Goal: Information Seeking & Learning: Learn about a topic

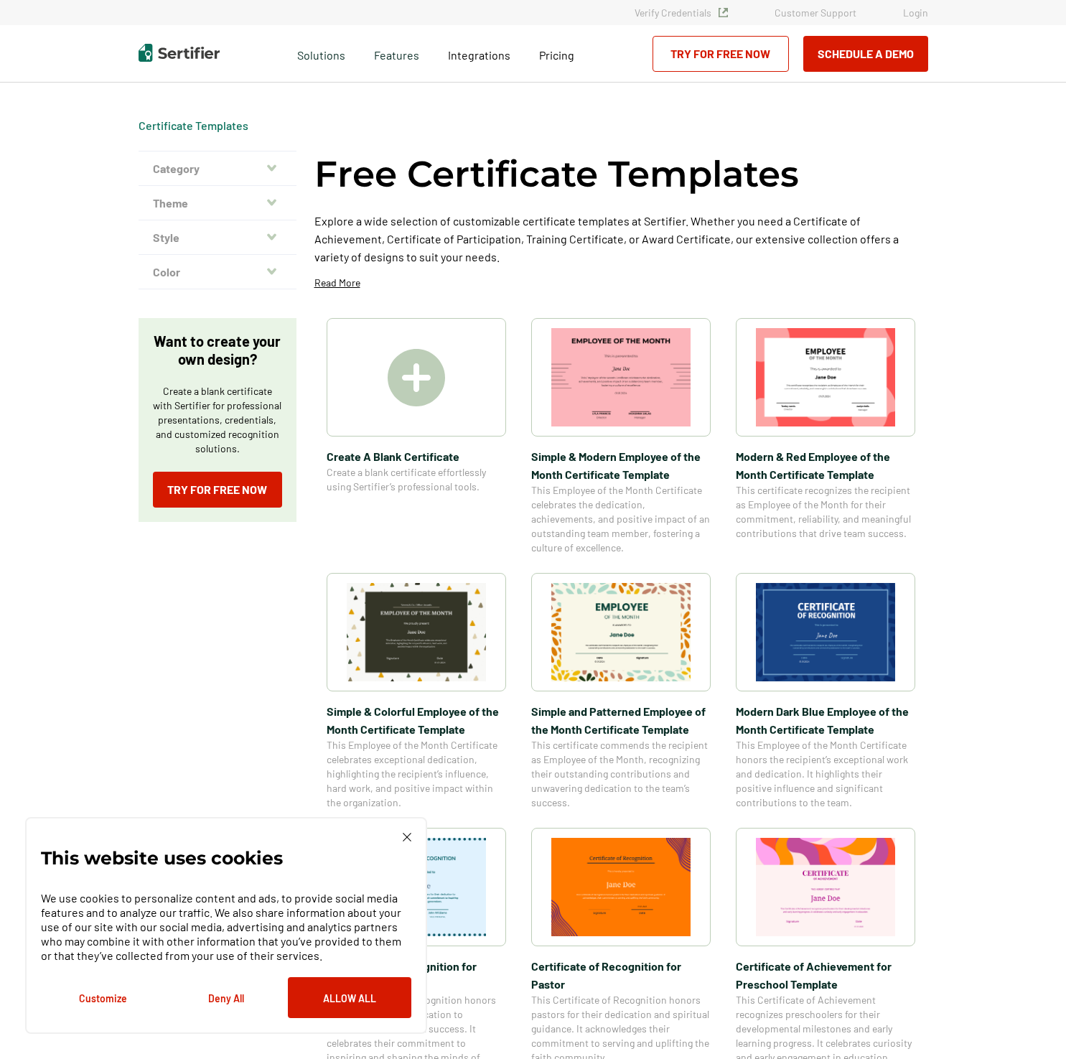
click at [268, 240] on button "Style" at bounding box center [218, 237] width 158 height 34
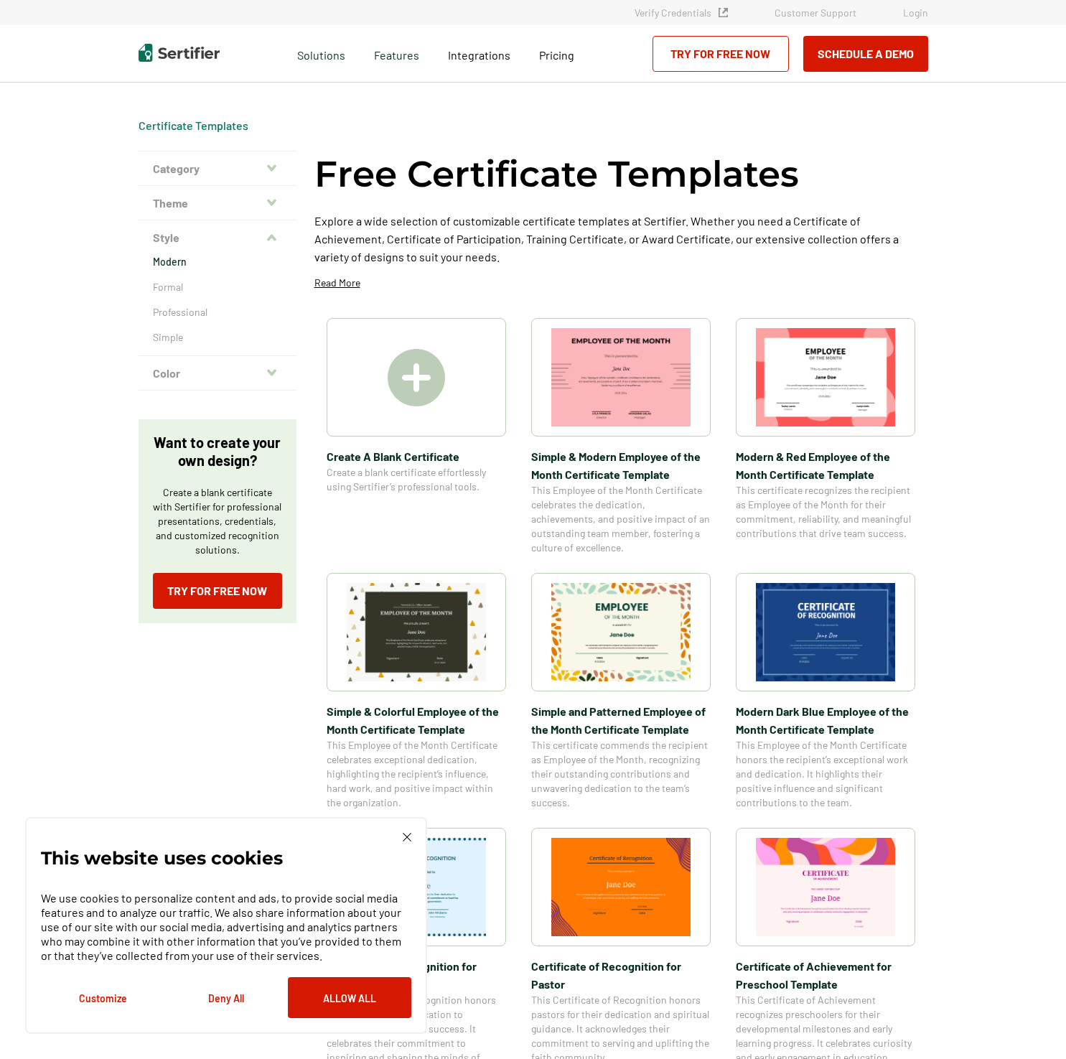
click at [222, 259] on p "Modern" at bounding box center [217, 262] width 129 height 14
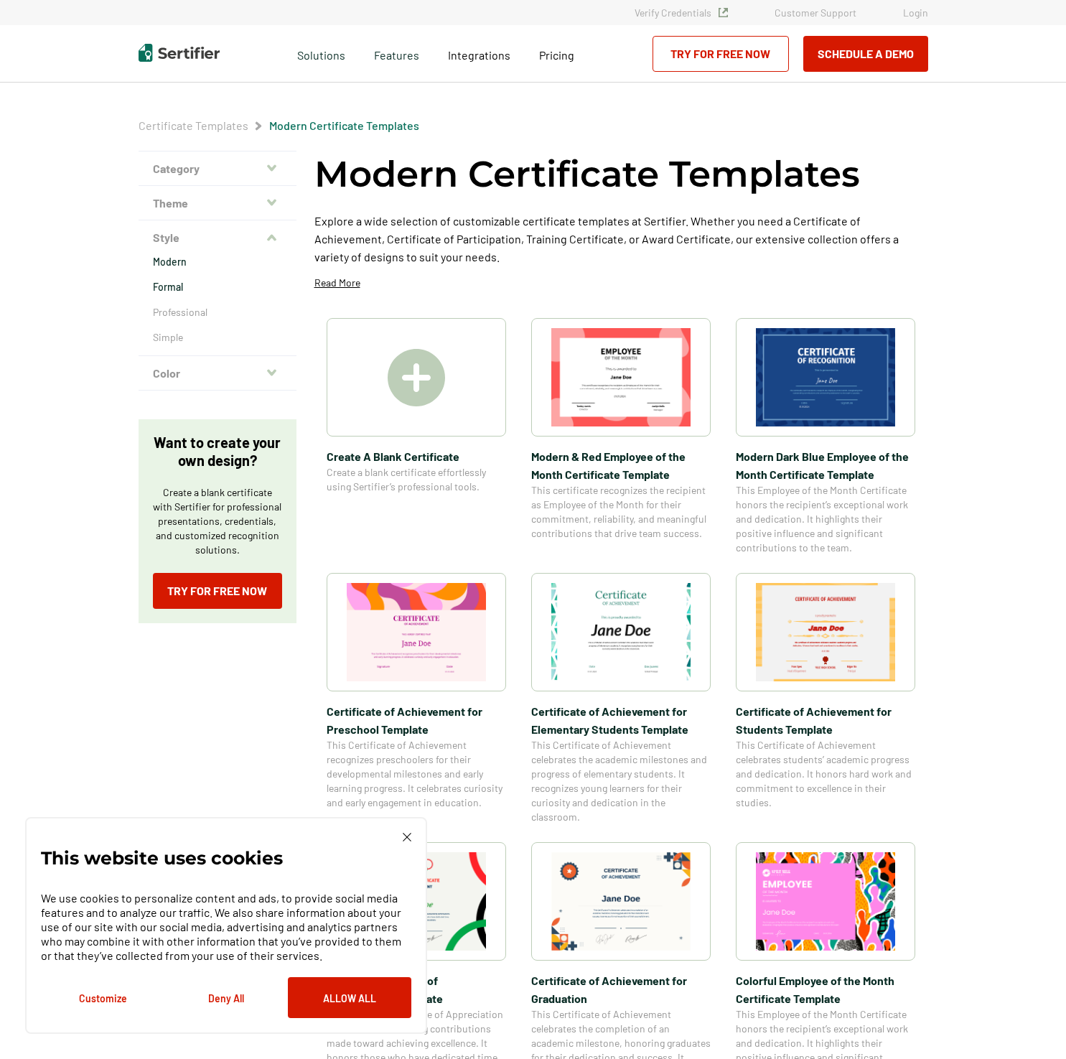
click at [177, 289] on p "Formal" at bounding box center [217, 287] width 129 height 14
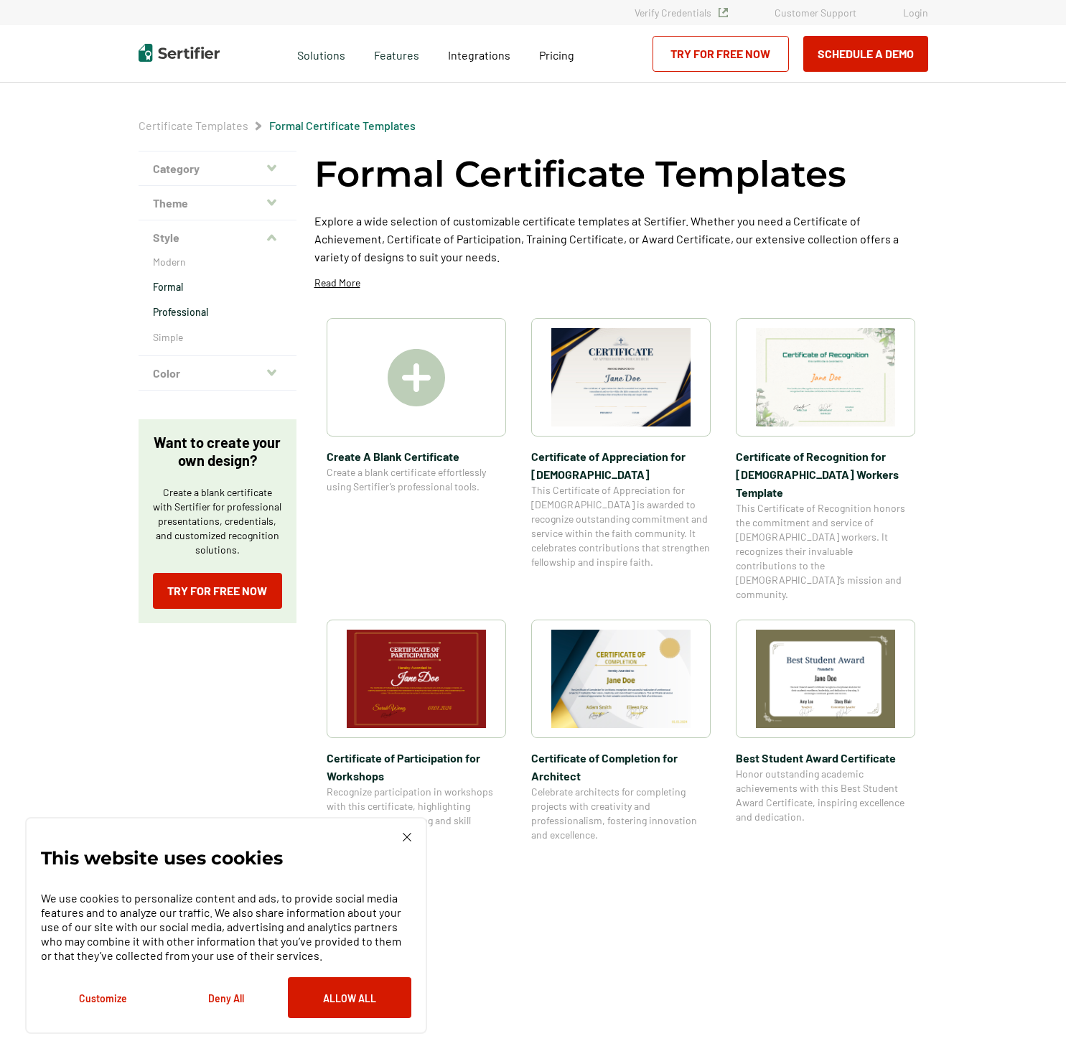
click at [189, 313] on p "Professional" at bounding box center [217, 312] width 129 height 14
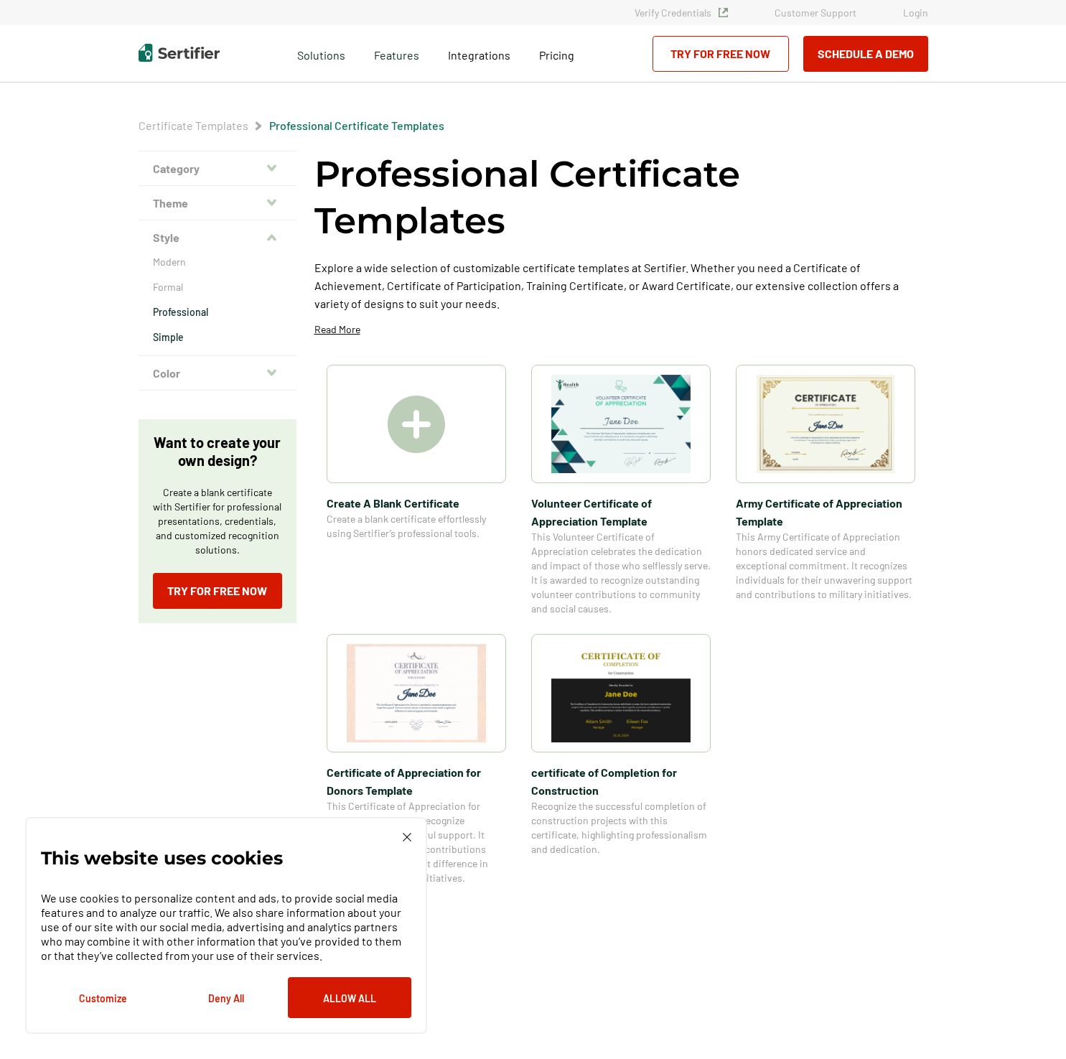
click at [180, 339] on p "Simple" at bounding box center [217, 337] width 129 height 14
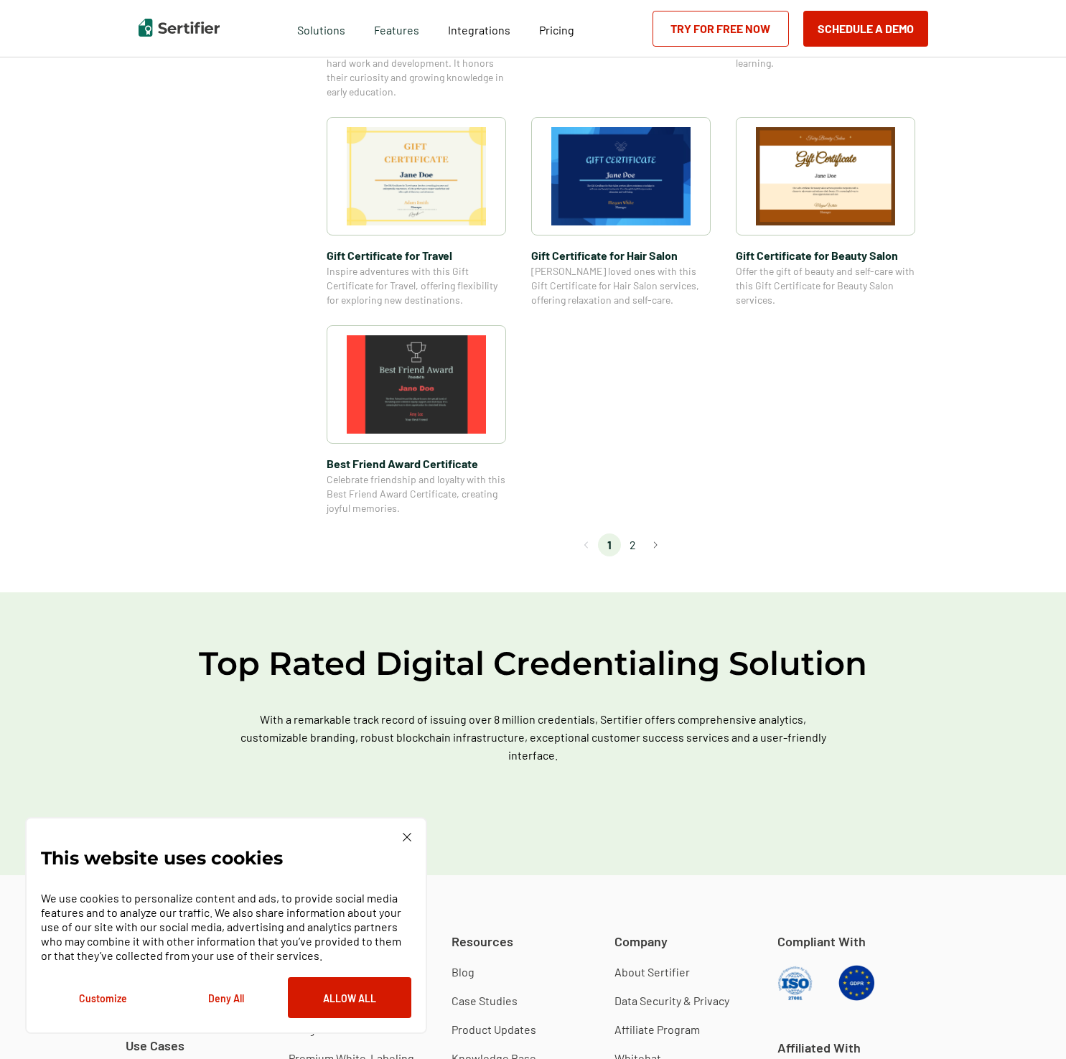
scroll to position [1330, 0]
